Goal: Task Accomplishment & Management: Use online tool/utility

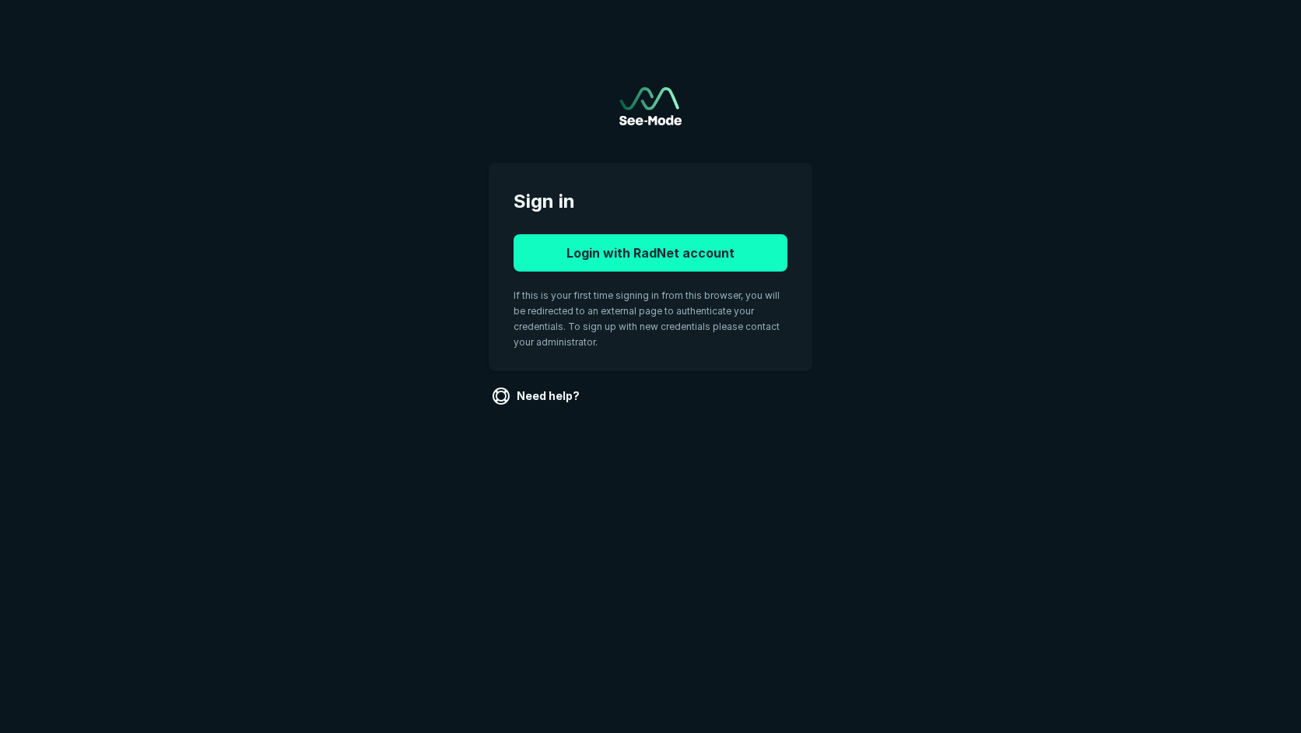
click at [687, 257] on button "Login with RadNet account" at bounding box center [651, 252] width 274 height 37
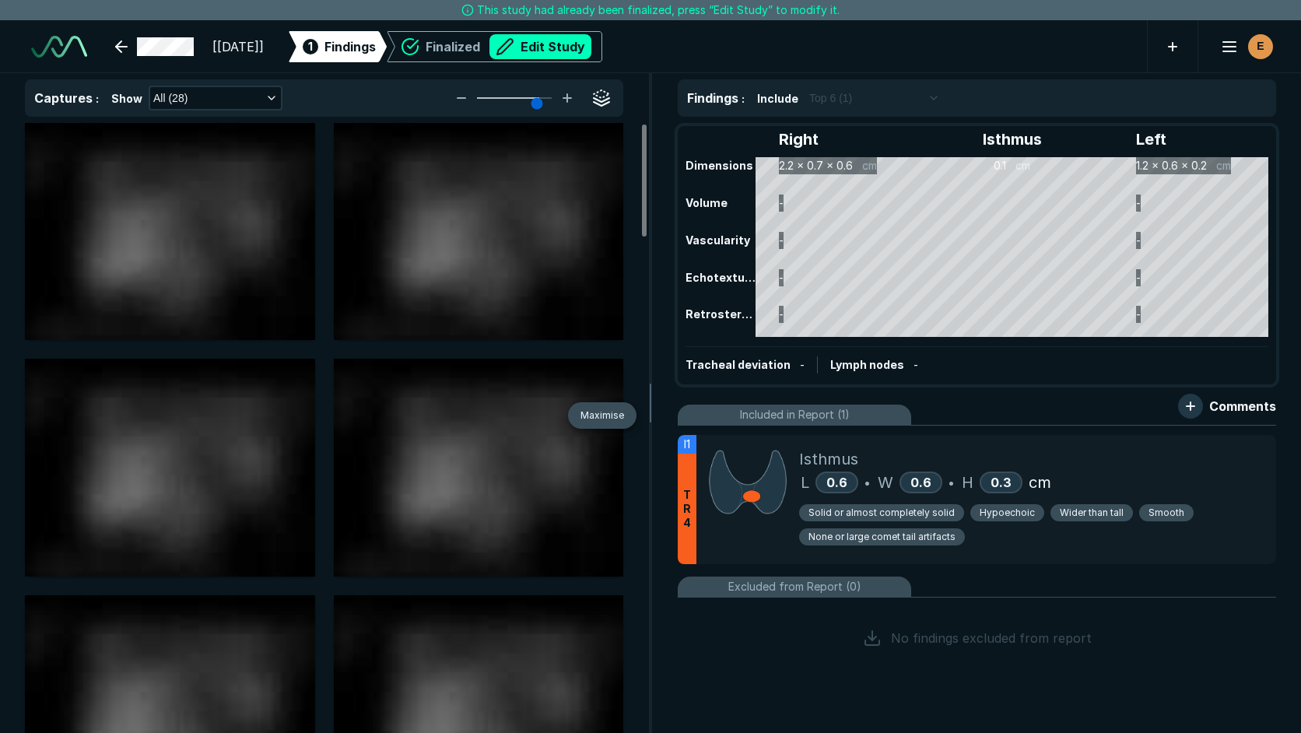
scroll to position [4937, 7856]
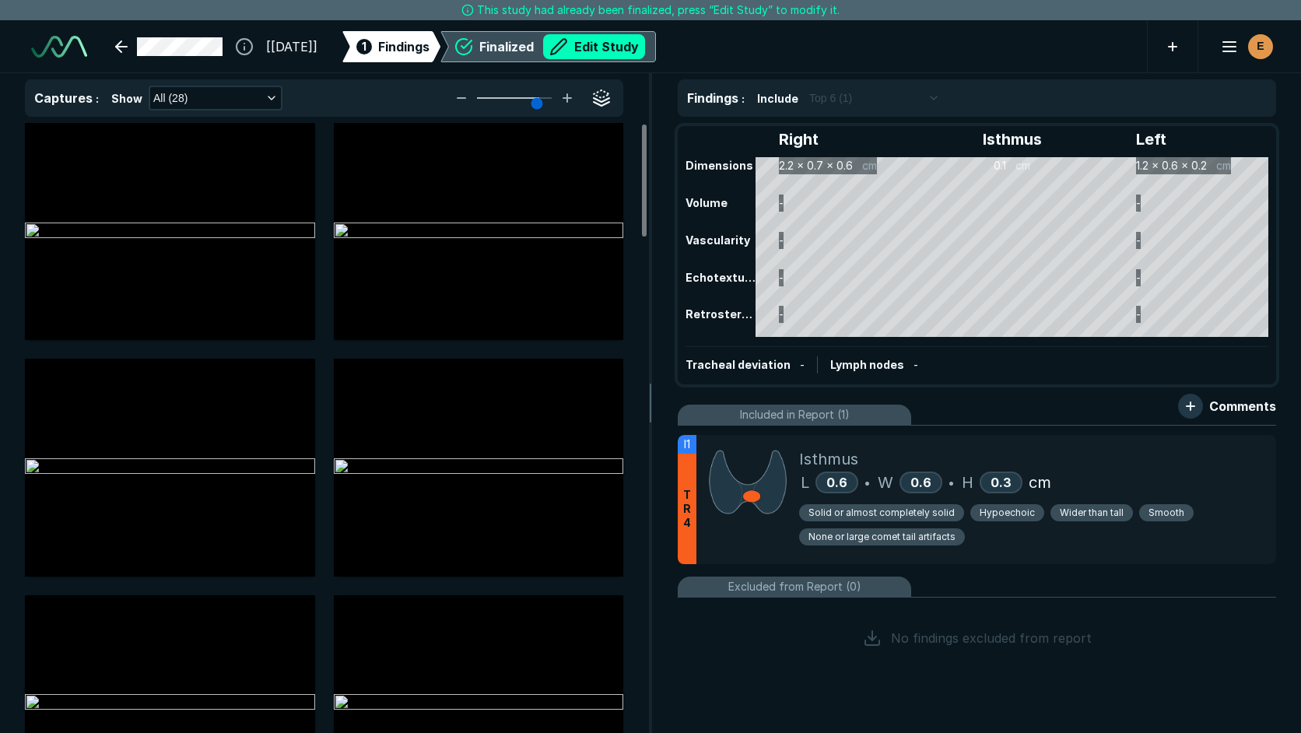
click at [553, 47] on div "Finalized Edit Study" at bounding box center [562, 46] width 166 height 25
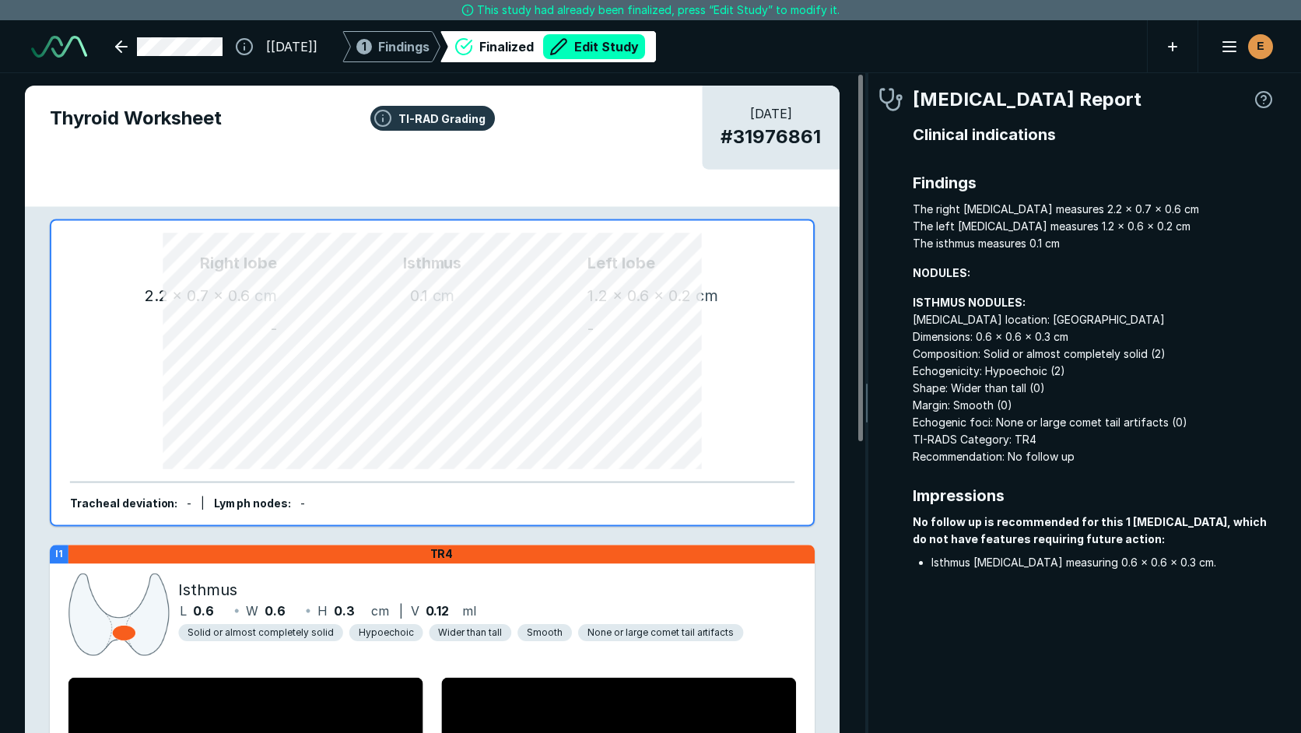
scroll to position [4881, 3765]
click at [645, 48] on button "Edit Study" at bounding box center [594, 46] width 102 height 25
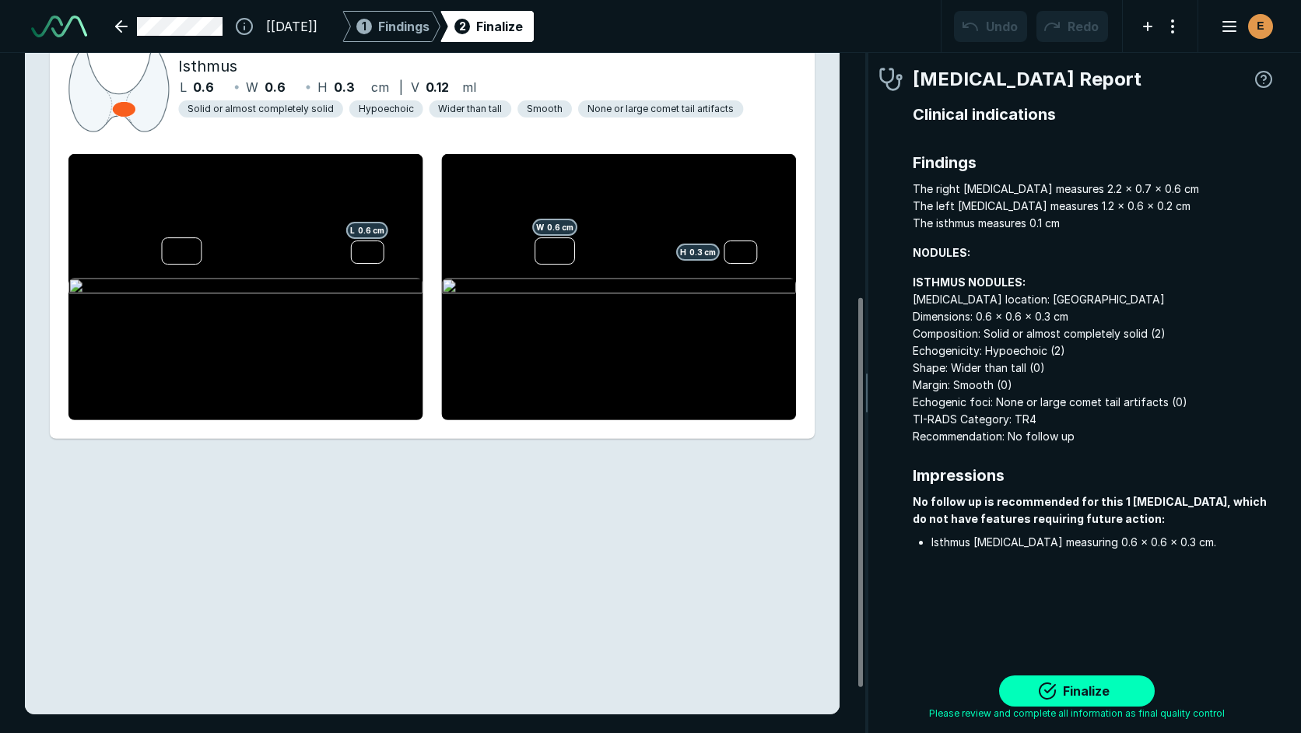
scroll to position [0, 0]
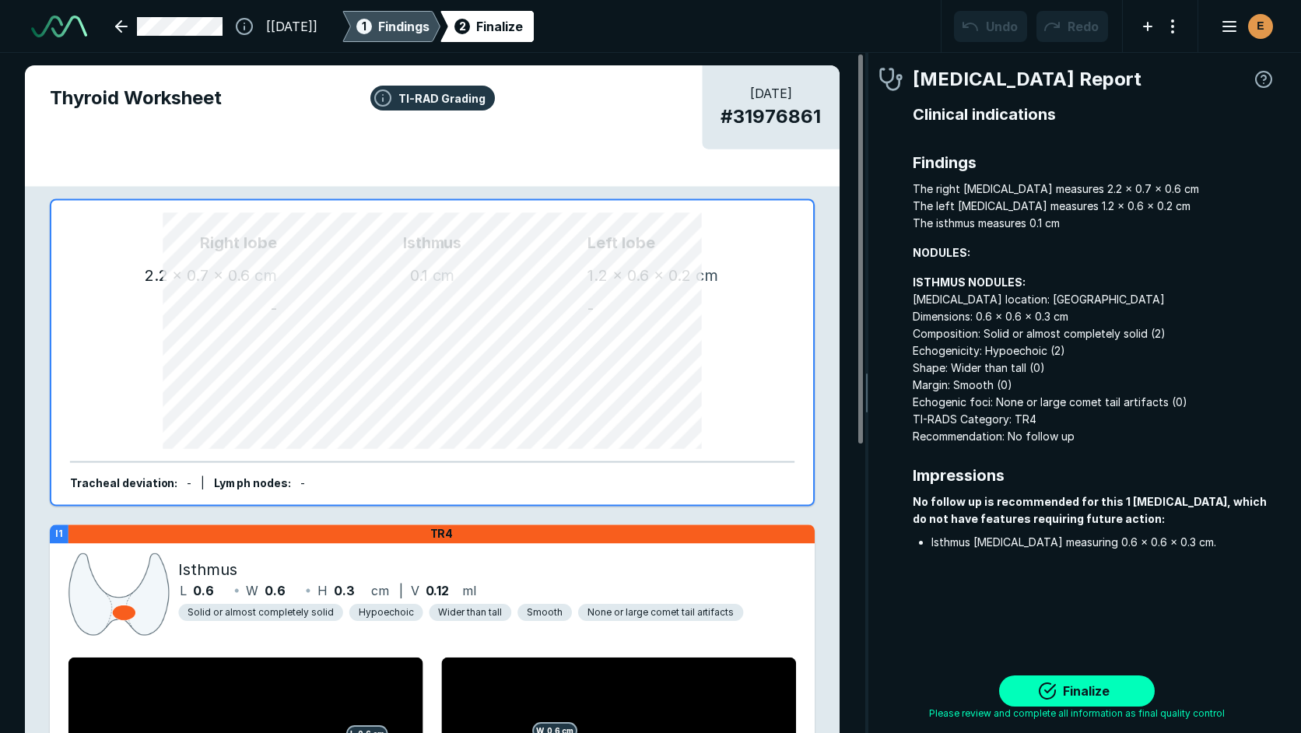
click at [430, 33] on span "Findings" at bounding box center [403, 26] width 51 height 19
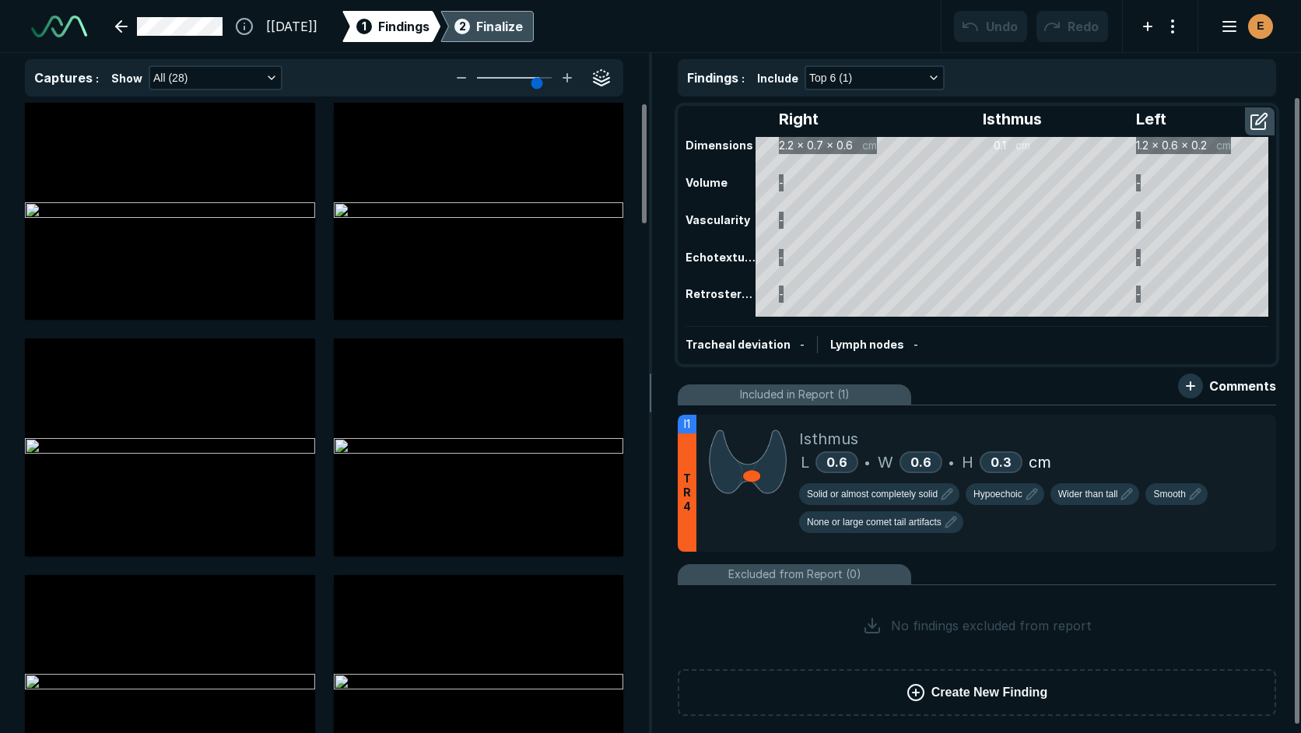
scroll to position [4790, 4669]
click at [515, 36] on div "2 Finalize" at bounding box center [487, 26] width 72 height 31
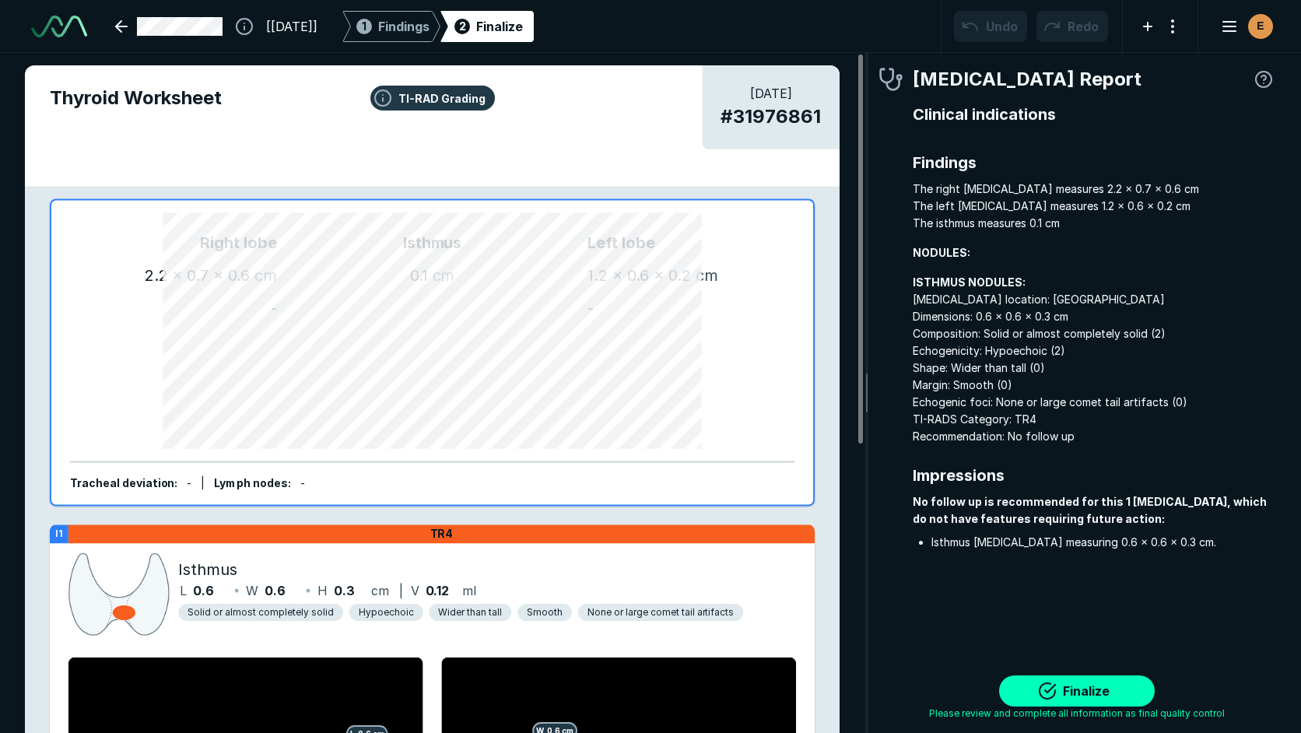
scroll to position [4972, 3765]
click at [413, 23] on div "1 Findings" at bounding box center [391, 26] width 76 height 31
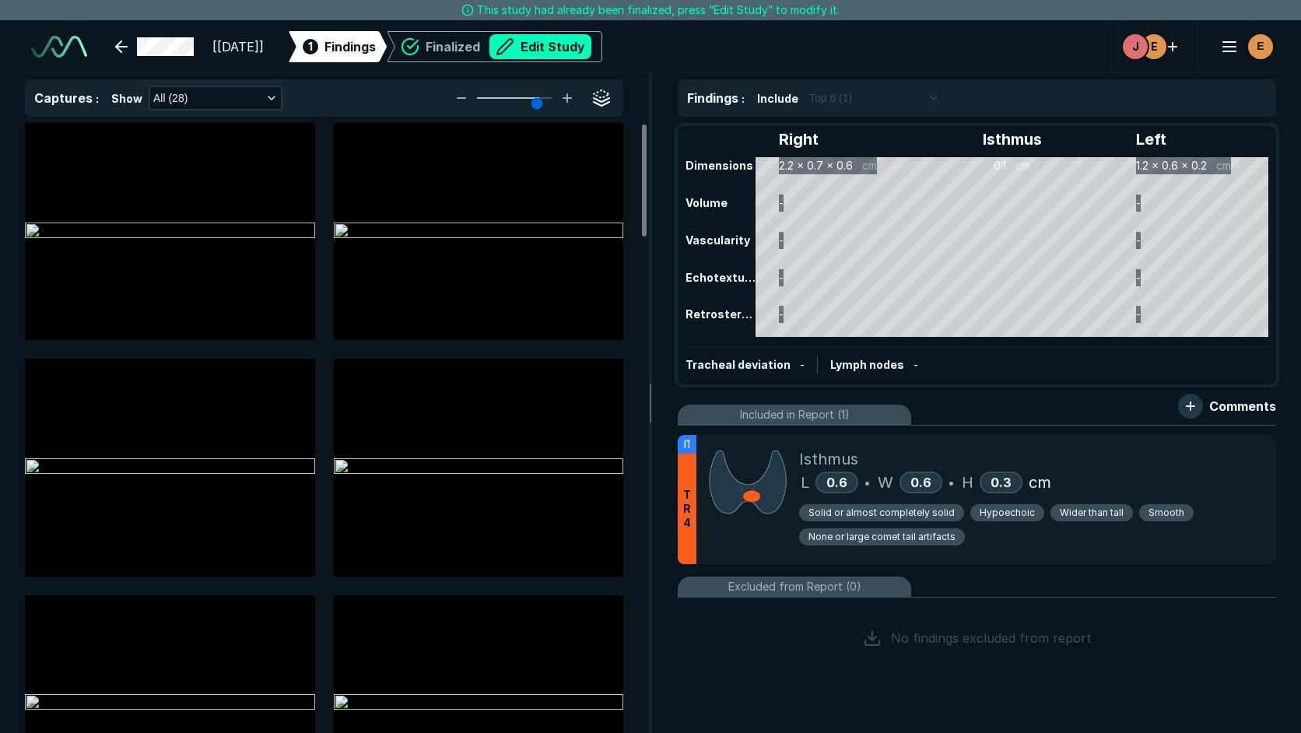
scroll to position [4937, 7856]
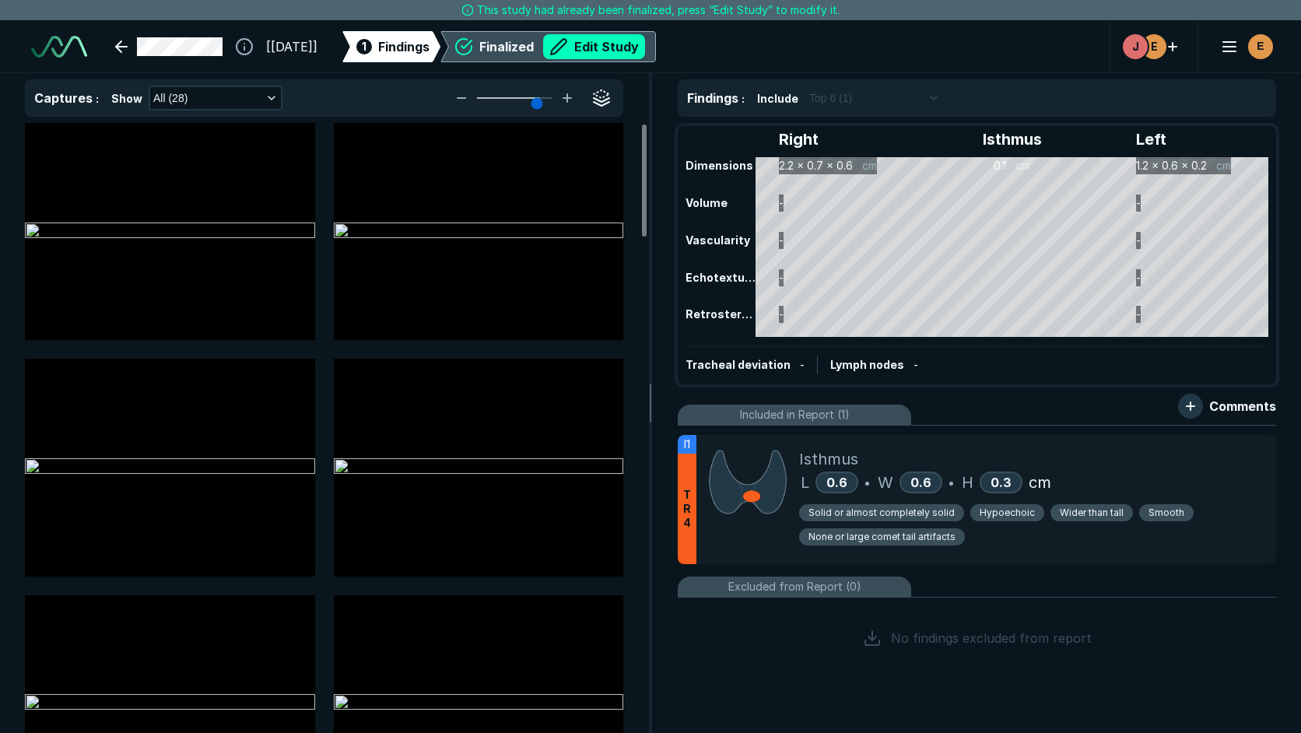
click at [556, 51] on div "Finalized Edit Study" at bounding box center [562, 46] width 166 height 25
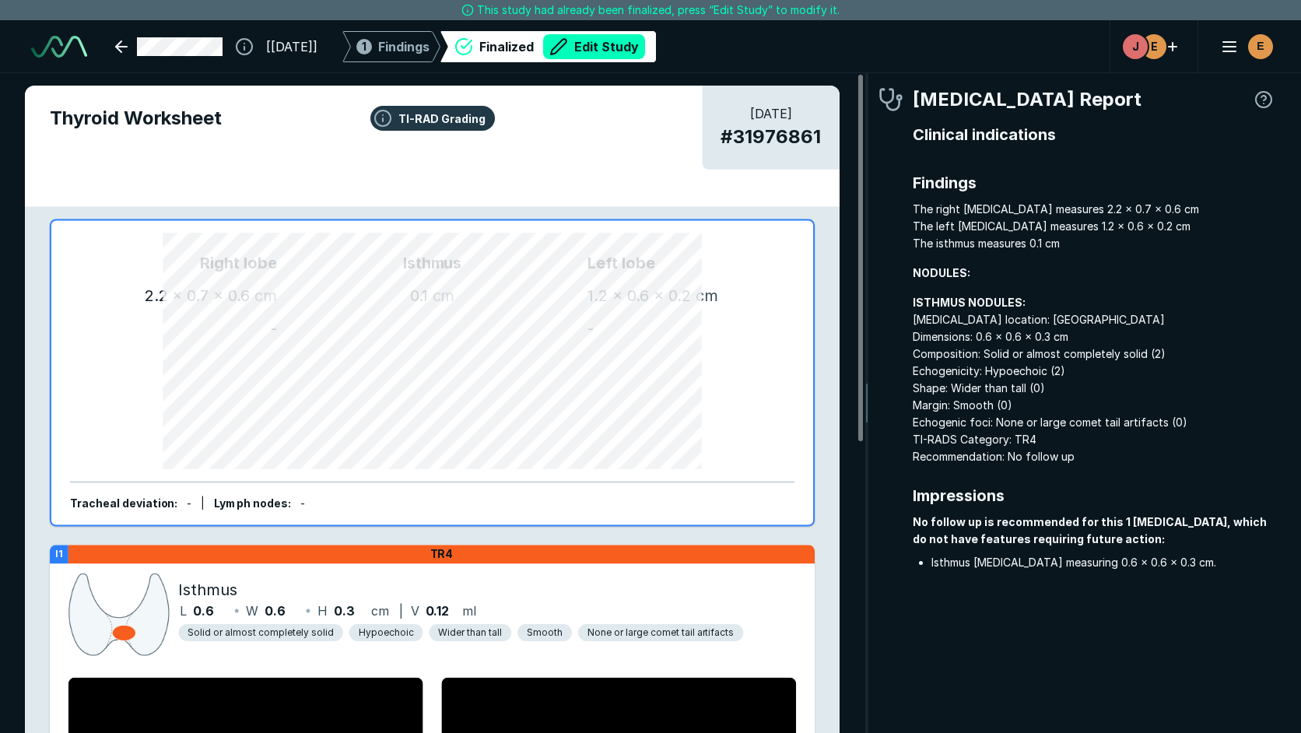
click at [520, 46] on div "Finalized Edit Study" at bounding box center [562, 46] width 166 height 25
